Goal: Task Accomplishment & Management: Use online tool/utility

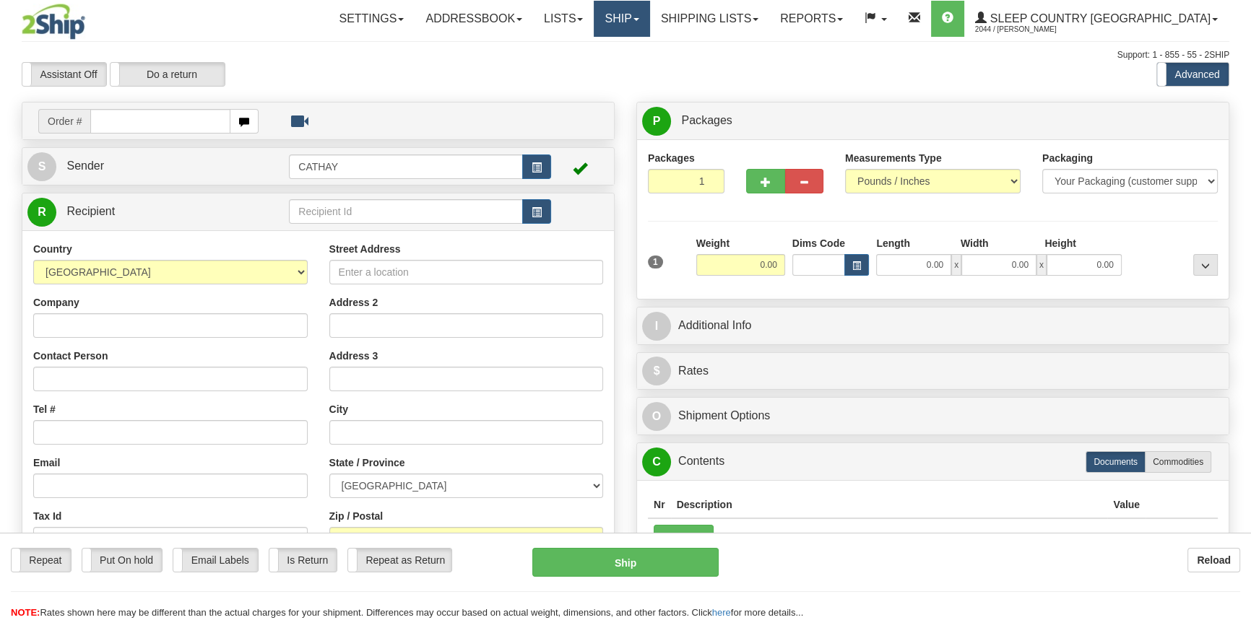
click at [649, 15] on link "Ship" at bounding box center [622, 19] width 56 height 36
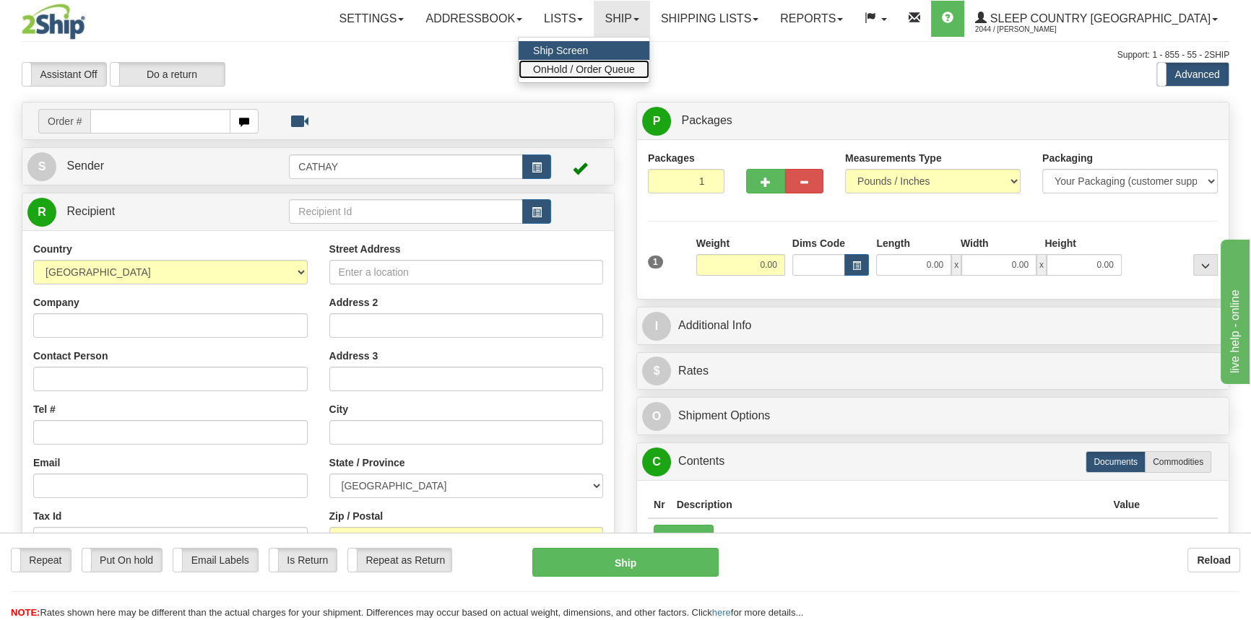
click at [635, 69] on span "OnHold / Order Queue" at bounding box center [584, 70] width 102 height 12
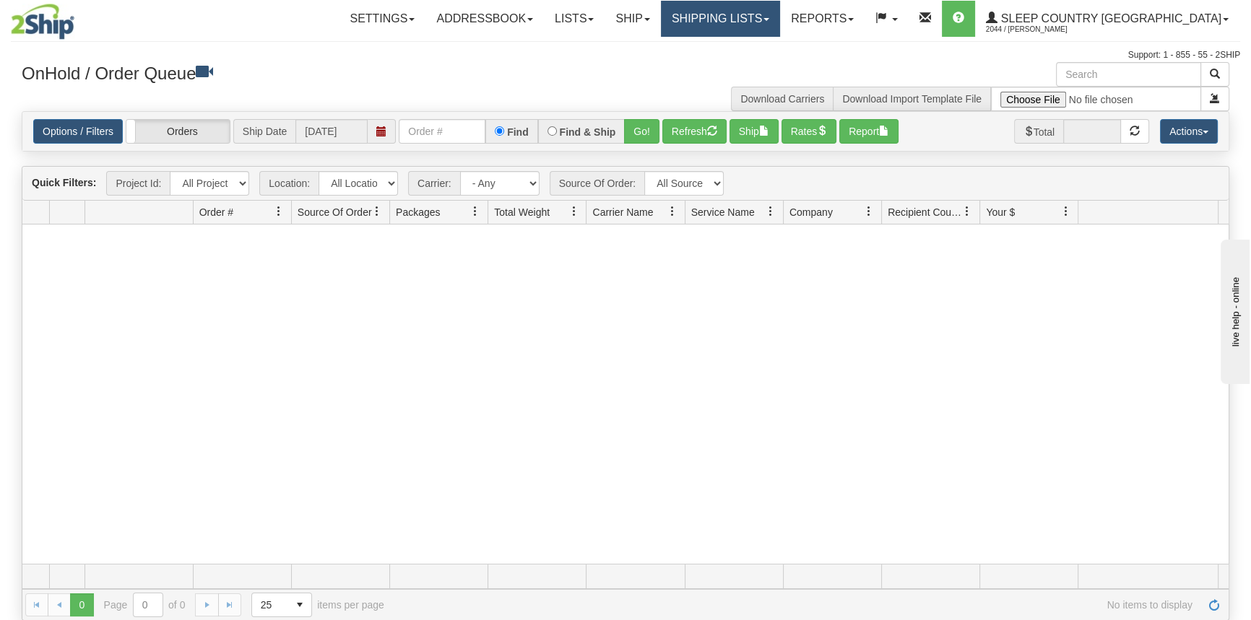
click at [760, 21] on link "Shipping lists" at bounding box center [720, 19] width 119 height 36
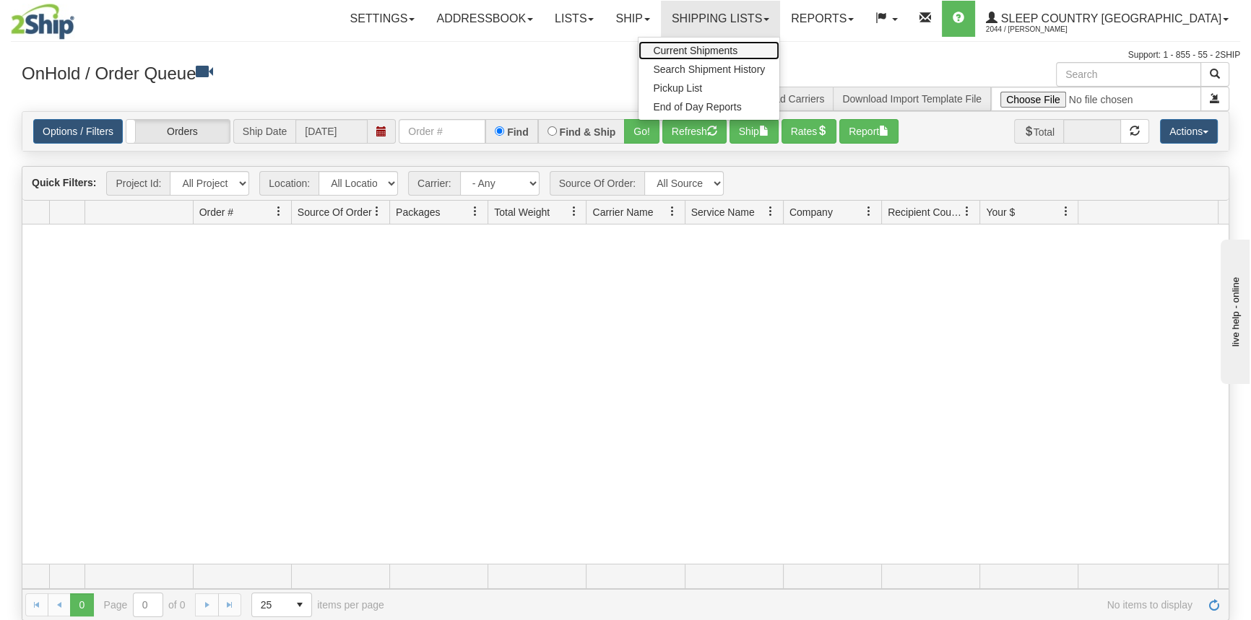
click at [773, 43] on link "Current Shipments" at bounding box center [708, 50] width 141 height 19
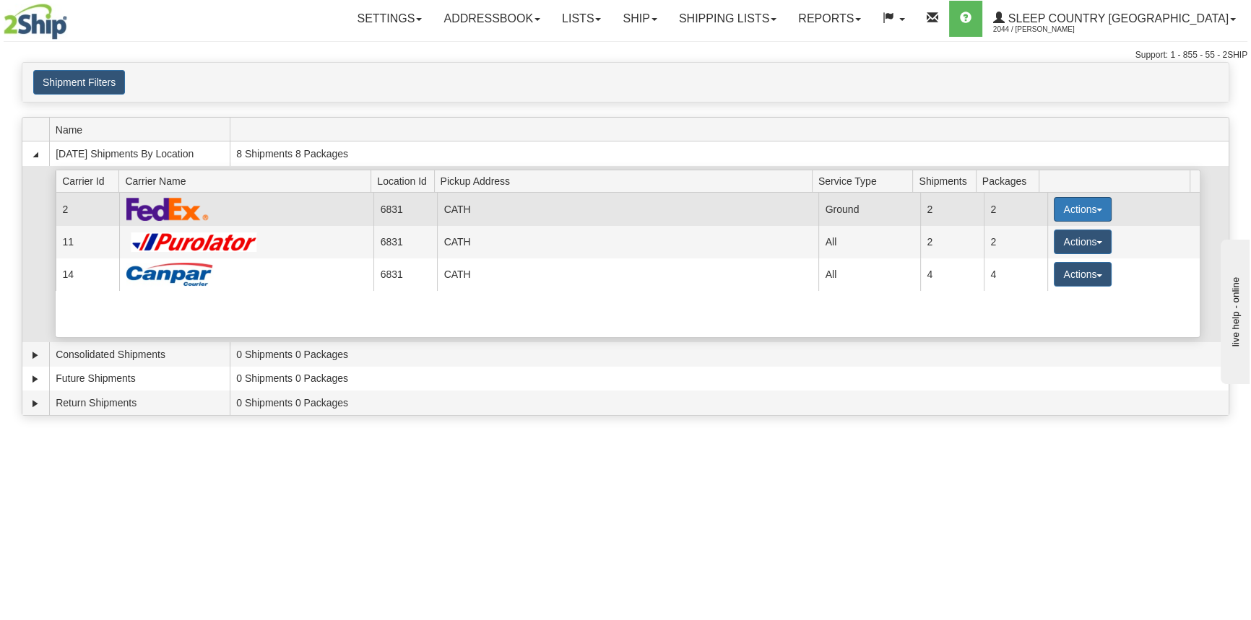
click at [1069, 204] on button "Actions" at bounding box center [1083, 209] width 58 height 25
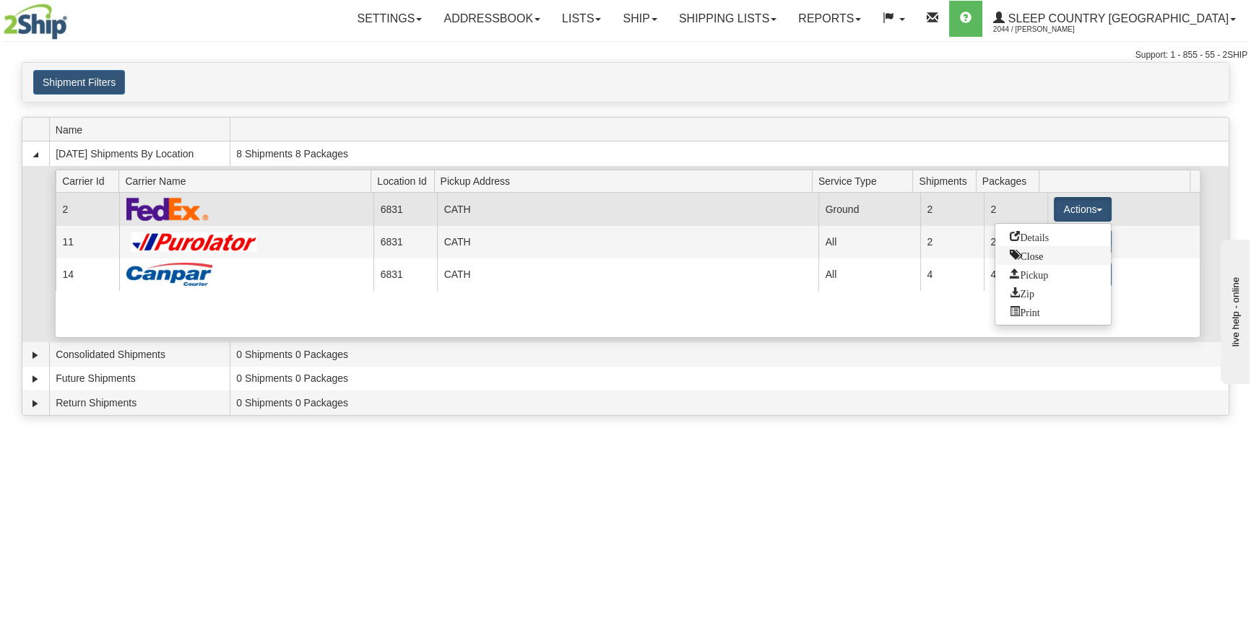
click at [1052, 257] on link "Close" at bounding box center [1053, 255] width 116 height 19
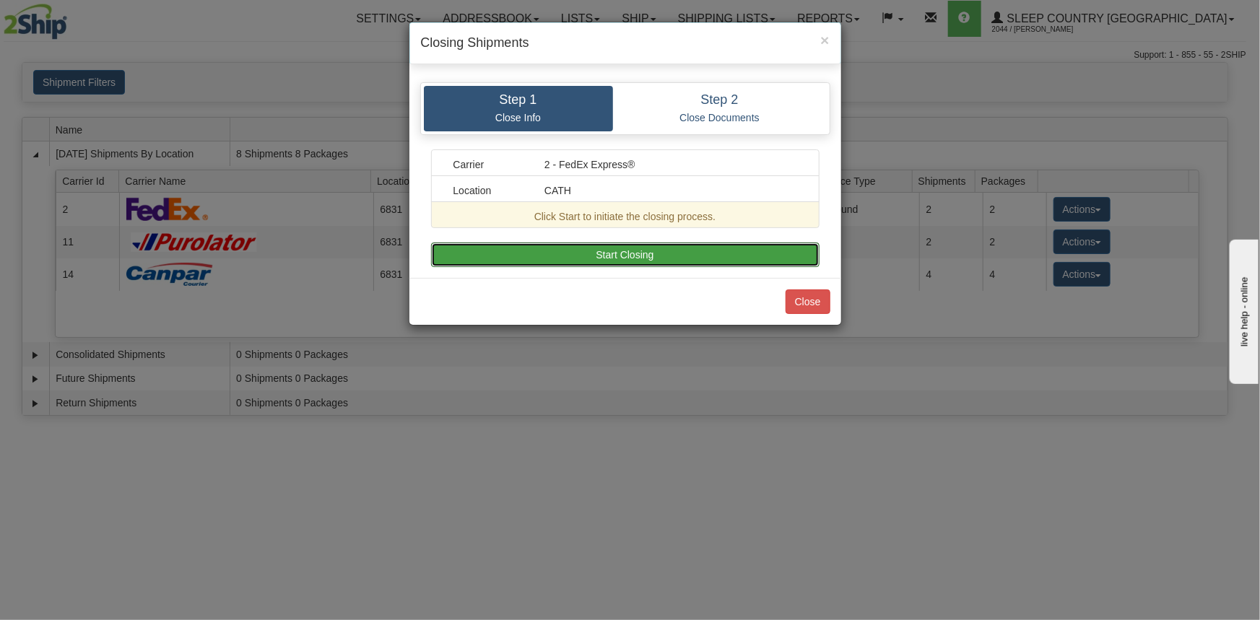
click at [758, 246] on button "Start Closing" at bounding box center [625, 255] width 389 height 25
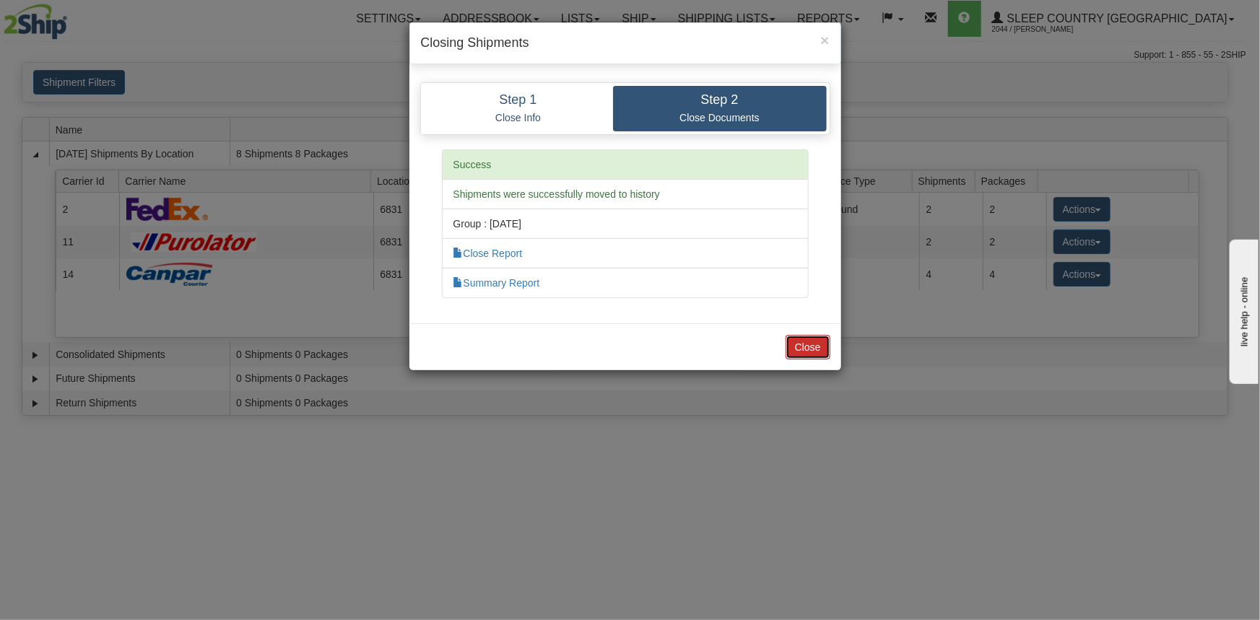
click at [817, 344] on button "Close" at bounding box center [808, 347] width 45 height 25
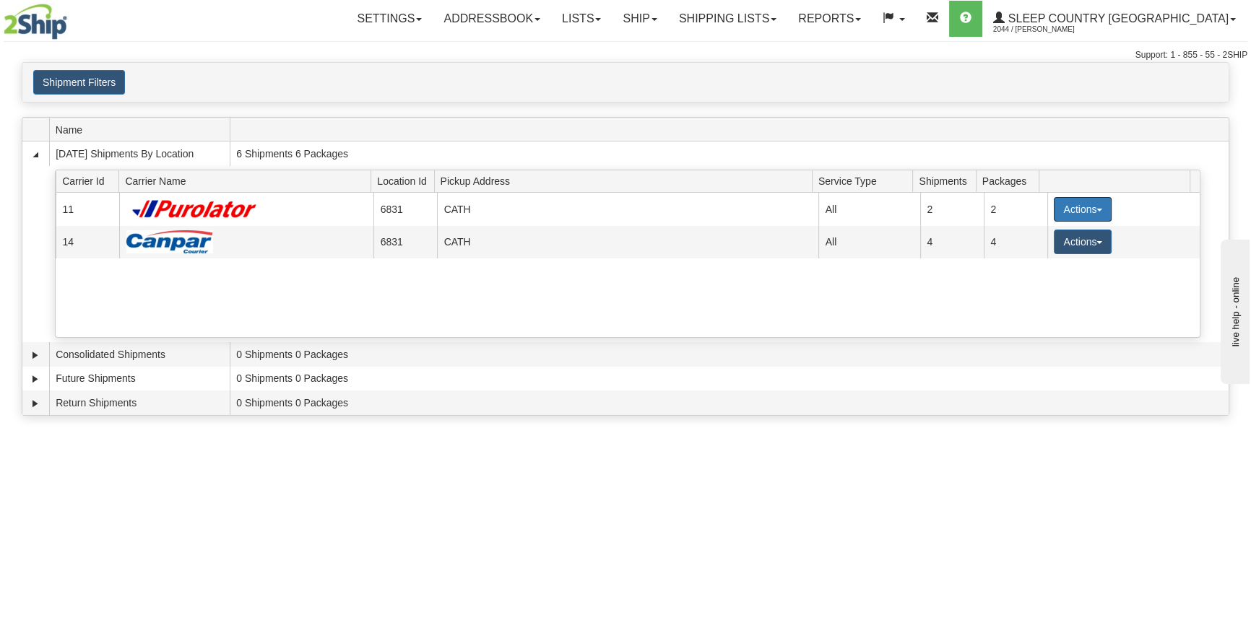
click at [1075, 211] on button "Actions" at bounding box center [1083, 209] width 58 height 25
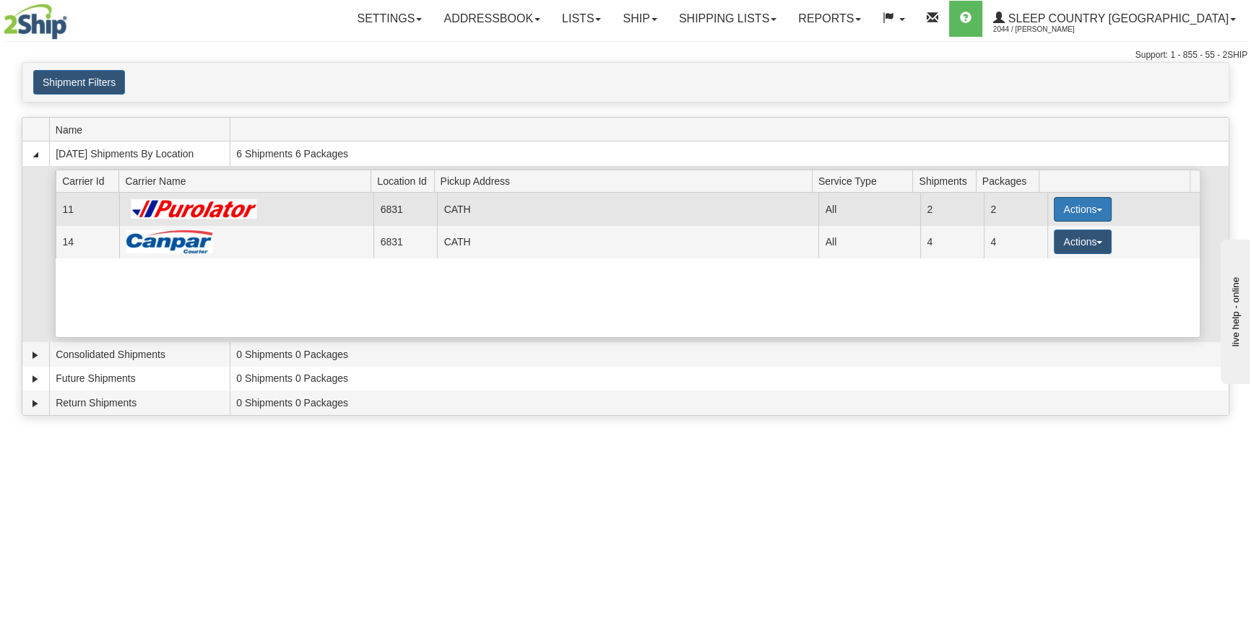
drag, startPoint x: 1060, startPoint y: 197, endPoint x: 1063, endPoint y: 207, distance: 10.5
click at [1062, 197] on button "Actions" at bounding box center [1083, 209] width 58 height 25
click at [1036, 254] on span "Close" at bounding box center [1026, 255] width 33 height 10
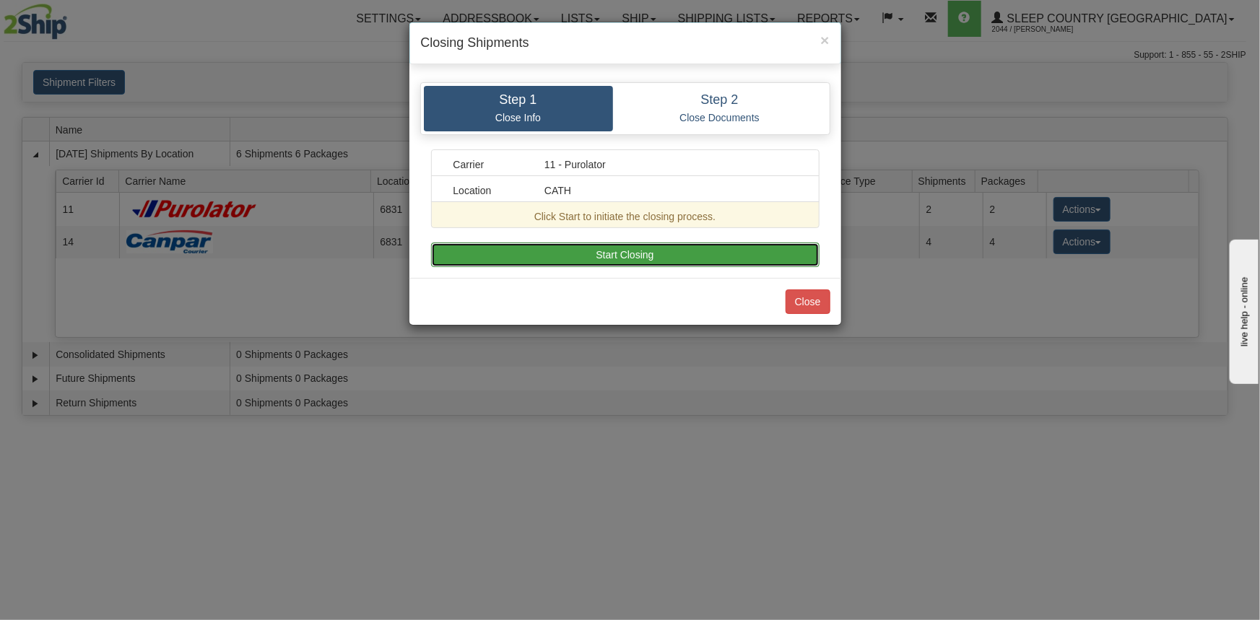
click at [706, 266] on button "Start Closing" at bounding box center [625, 255] width 389 height 25
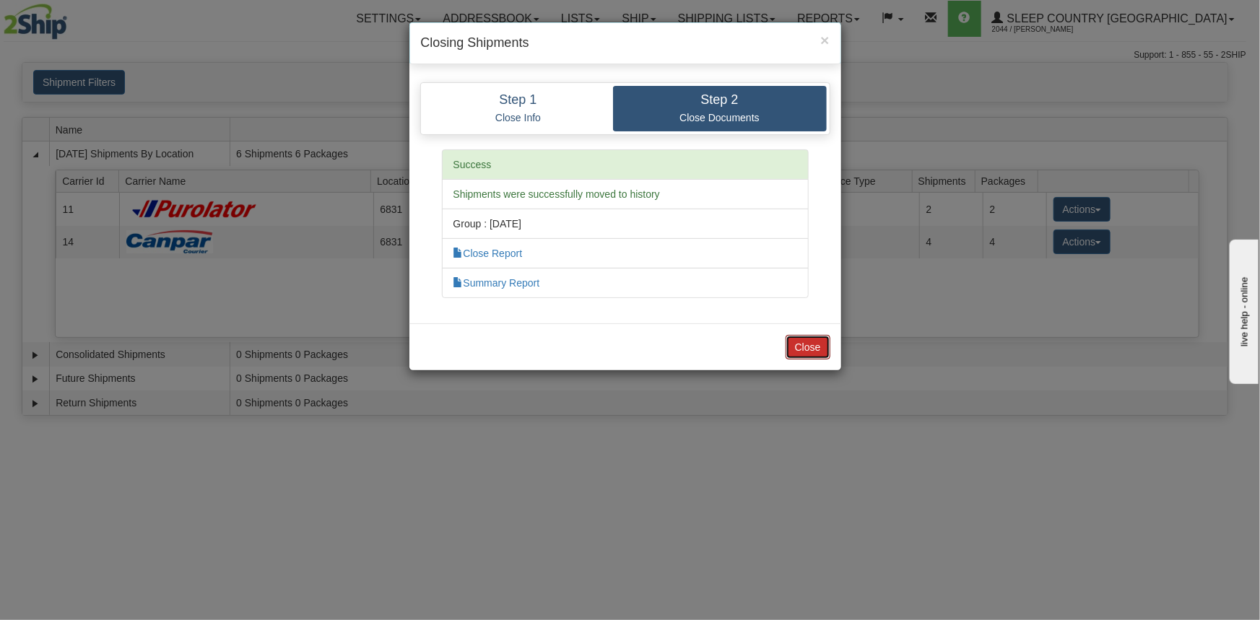
drag, startPoint x: 815, startPoint y: 349, endPoint x: 820, endPoint y: 342, distance: 8.4
click at [815, 349] on button "Close" at bounding box center [808, 347] width 45 height 25
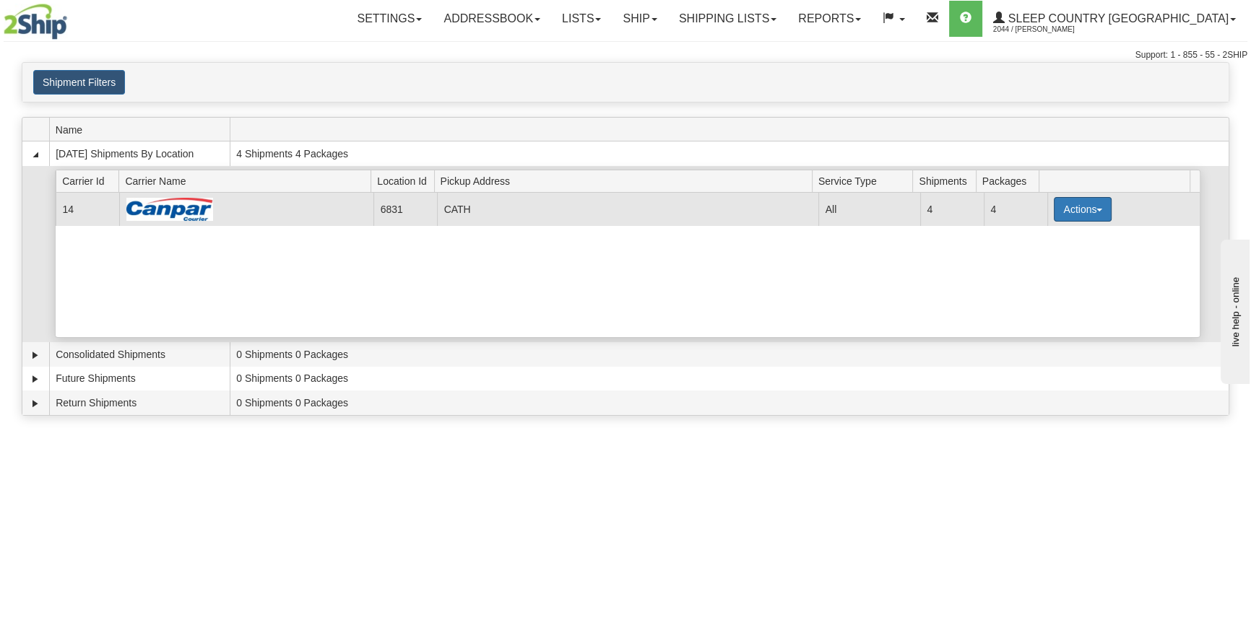
click at [1089, 201] on button "Actions" at bounding box center [1083, 209] width 58 height 25
click at [1043, 253] on span "Close" at bounding box center [1026, 255] width 33 height 10
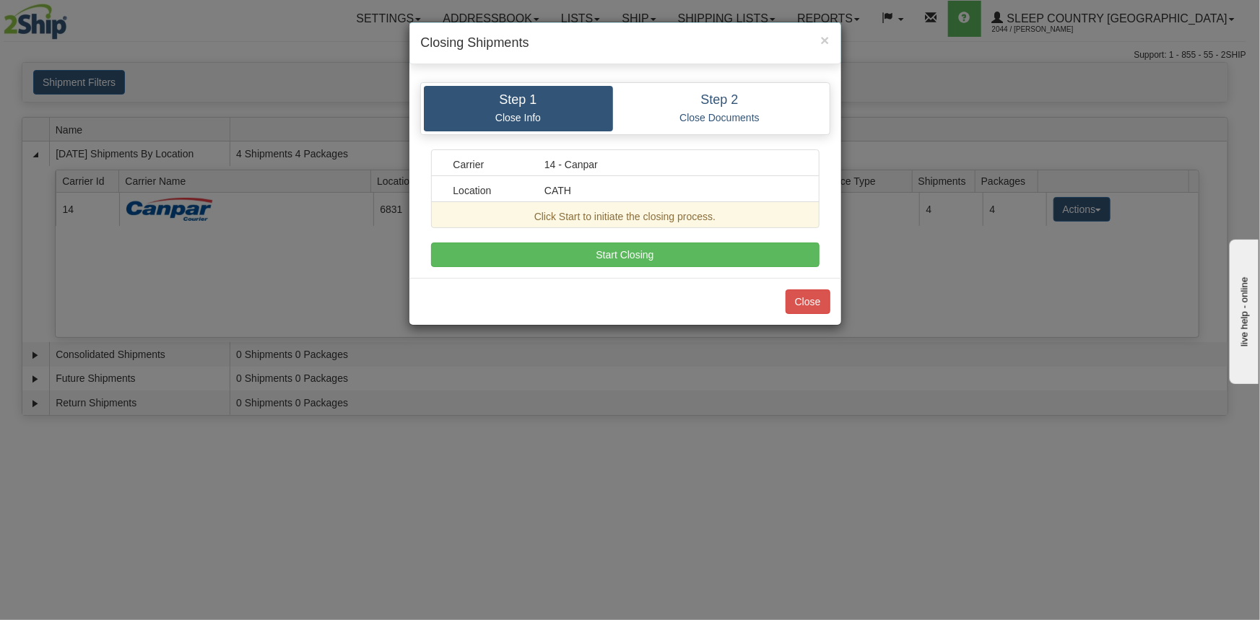
click at [823, 259] on div "Start Closing" at bounding box center [625, 255] width 410 height 25
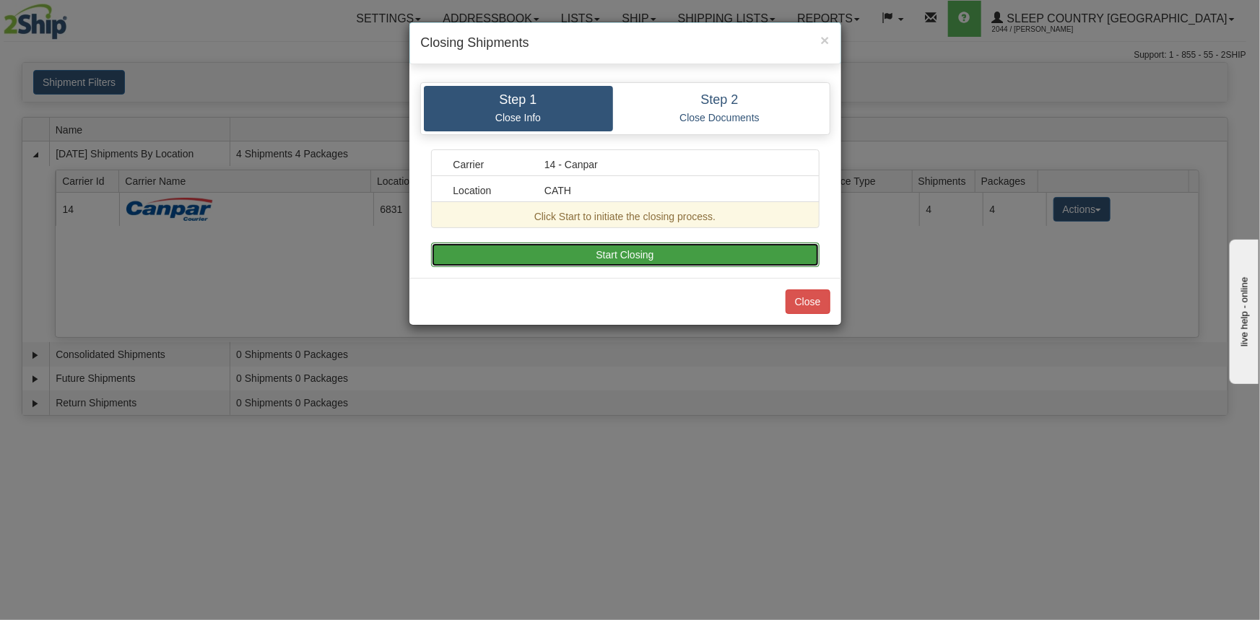
click at [806, 255] on button "Start Closing" at bounding box center [625, 255] width 389 height 25
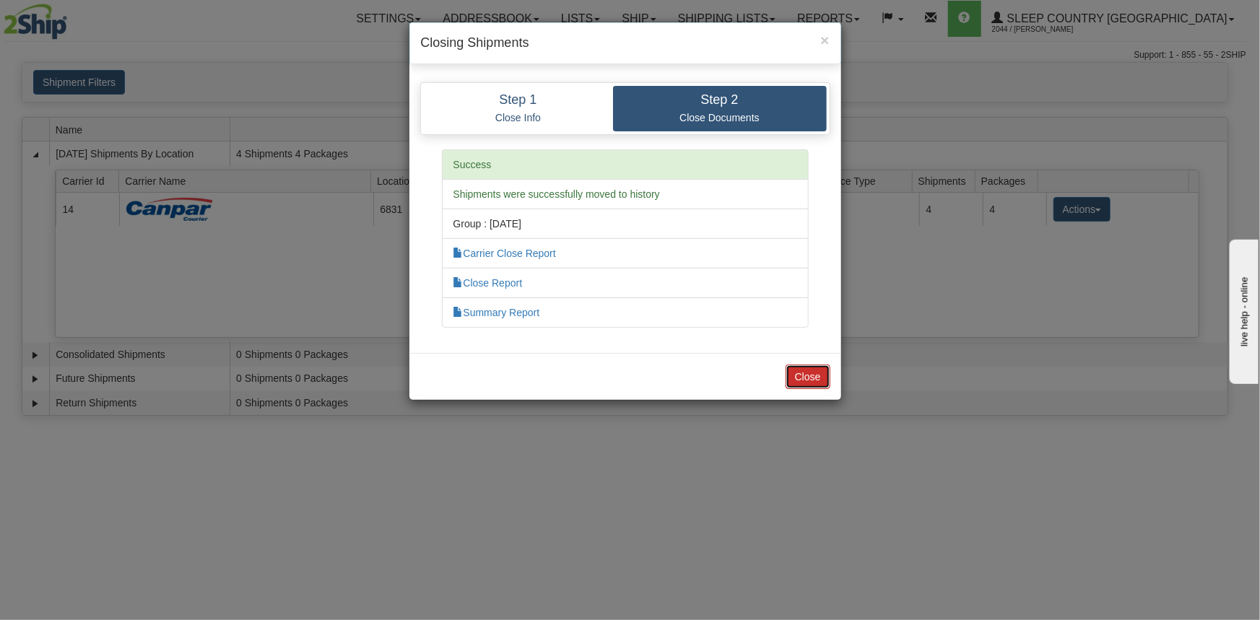
click at [809, 376] on button "Close" at bounding box center [808, 377] width 45 height 25
